Goal: Task Accomplishment & Management: Complete application form

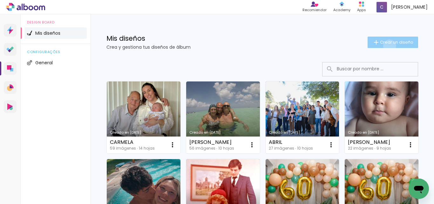
click at [384, 46] on paper-button "Crear un diseño" at bounding box center [393, 42] width 51 height 11
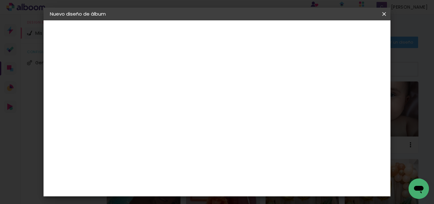
click at [154, 85] on input at bounding box center [154, 85] width 0 height 10
type input "[PERSON_NAME]"
type paper-input "[PERSON_NAME]"
click at [217, 33] on paper-button "Avanzar" at bounding box center [201, 33] width 31 height 11
click at [269, 37] on paper-button "Avanzar" at bounding box center [254, 33] width 31 height 11
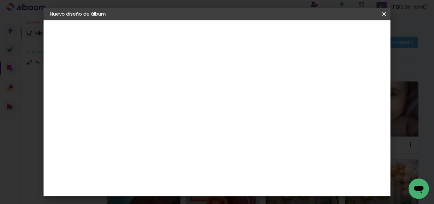
click at [179, 108] on input "text" at bounding box center [166, 111] width 25 height 10
